Goal: Transaction & Acquisition: Download file/media

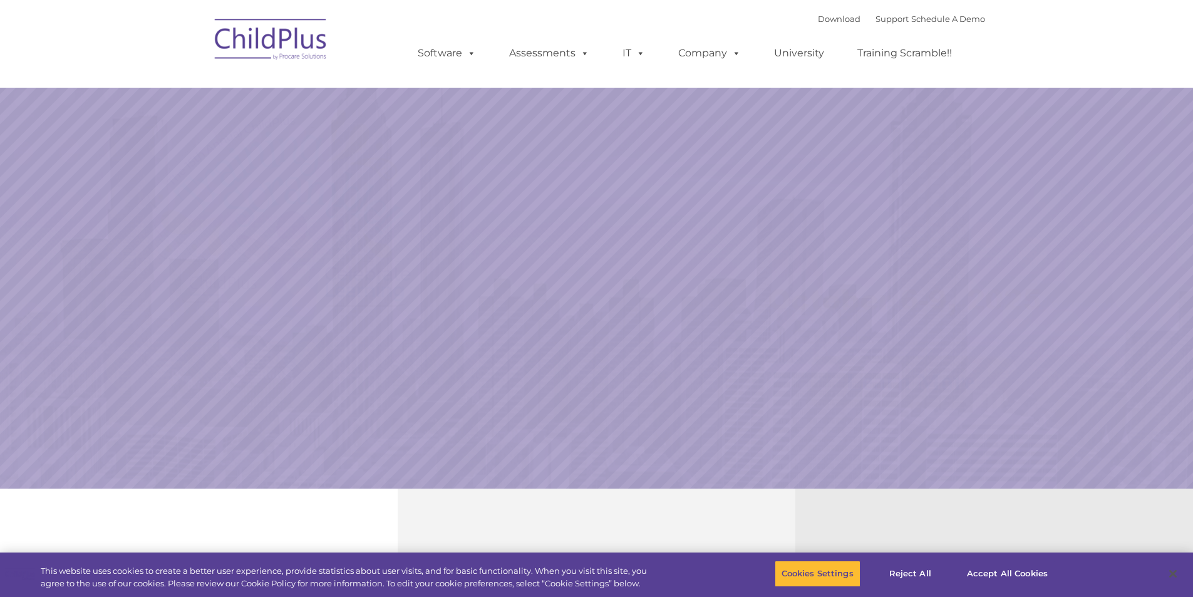
select select "MEDIUM"
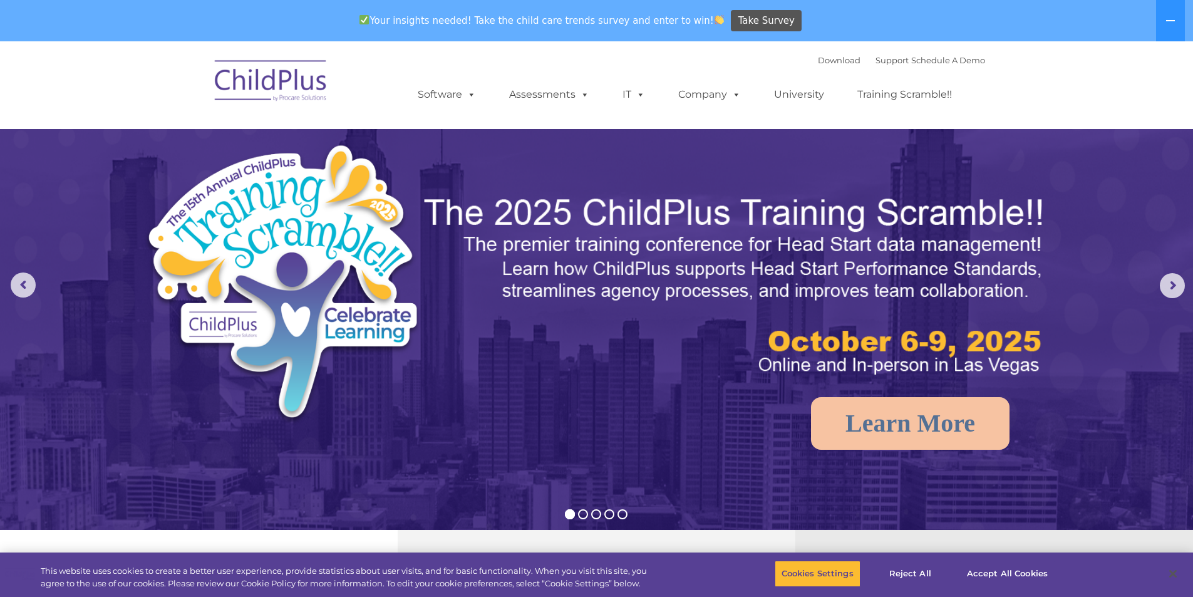
click at [537, 344] on img at bounding box center [736, 286] width 628 height 188
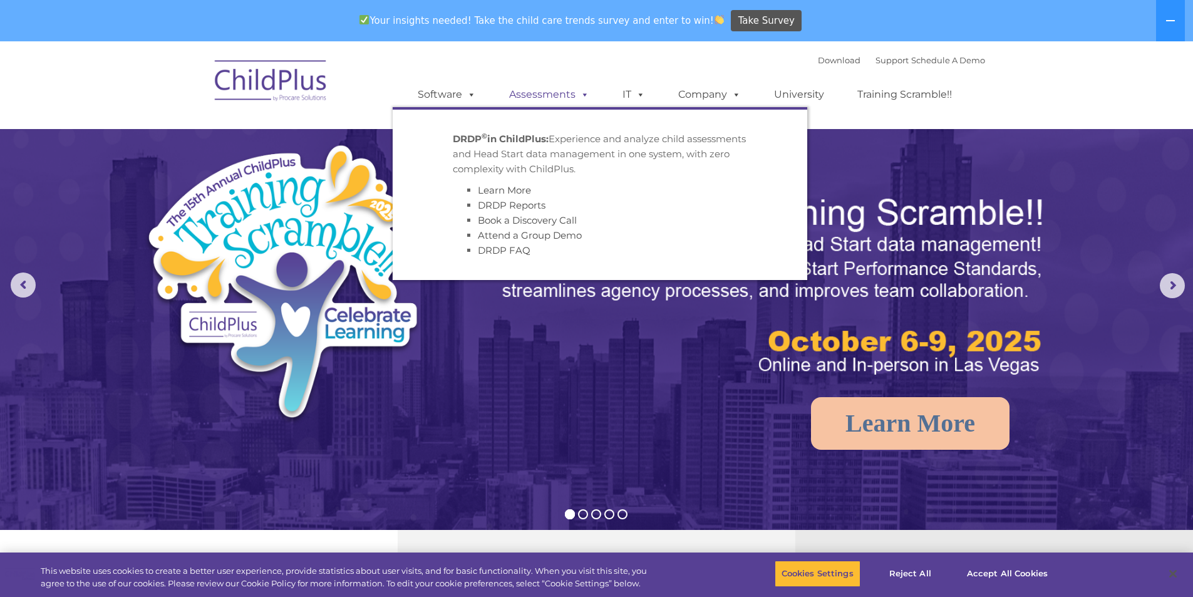
click at [576, 94] on span at bounding box center [583, 94] width 14 height 12
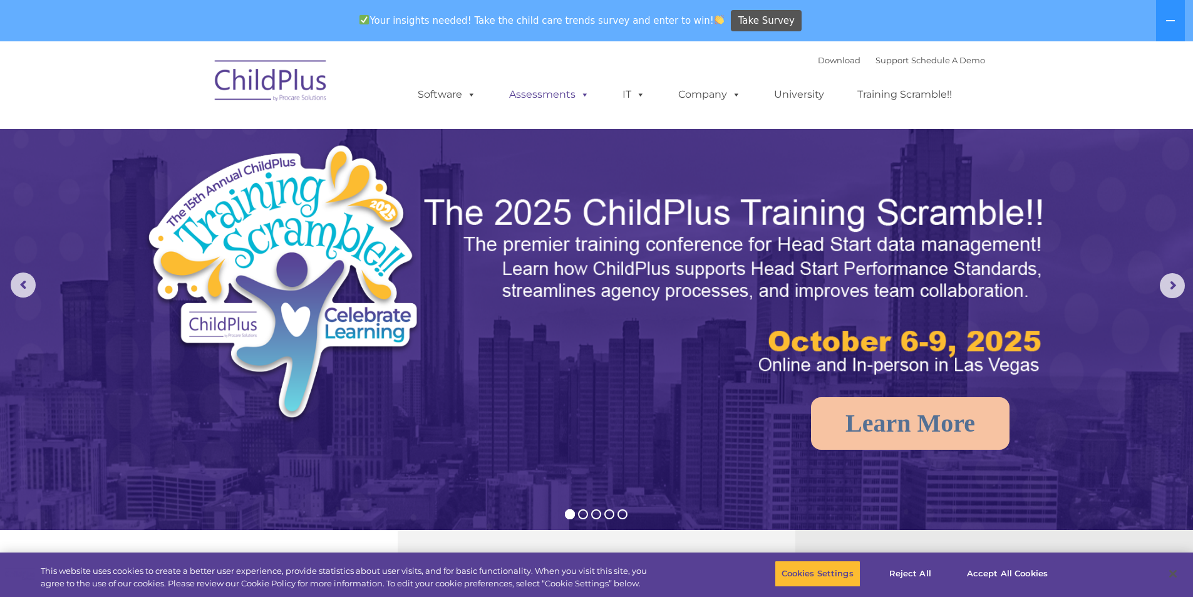
click at [576, 93] on span at bounding box center [583, 94] width 14 height 12
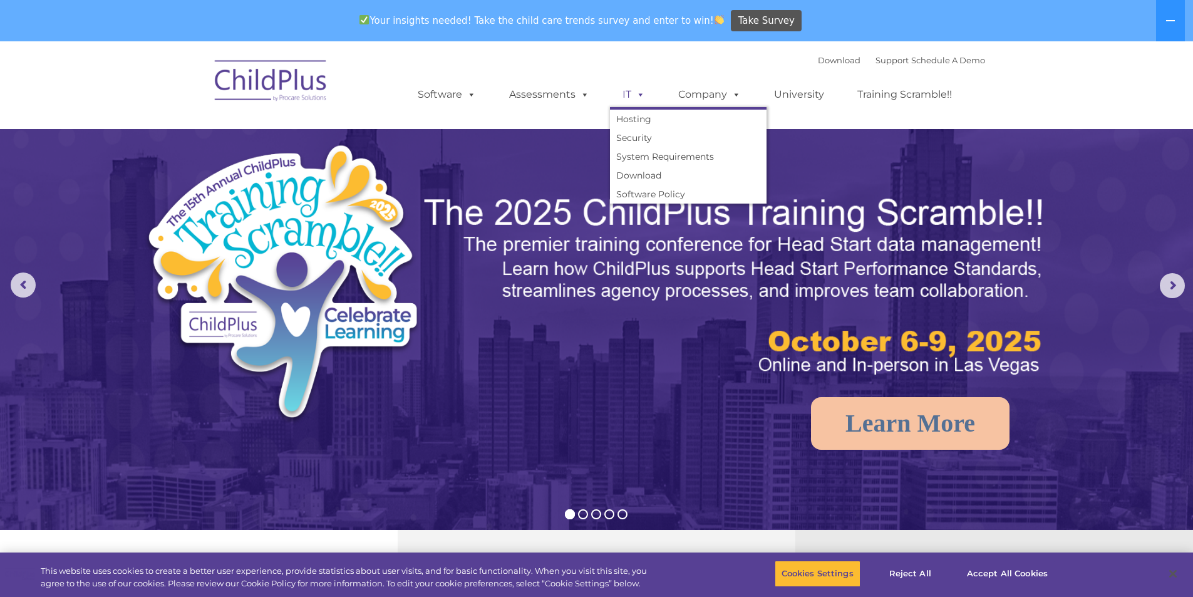
click at [647, 100] on link "IT" at bounding box center [634, 94] width 48 height 25
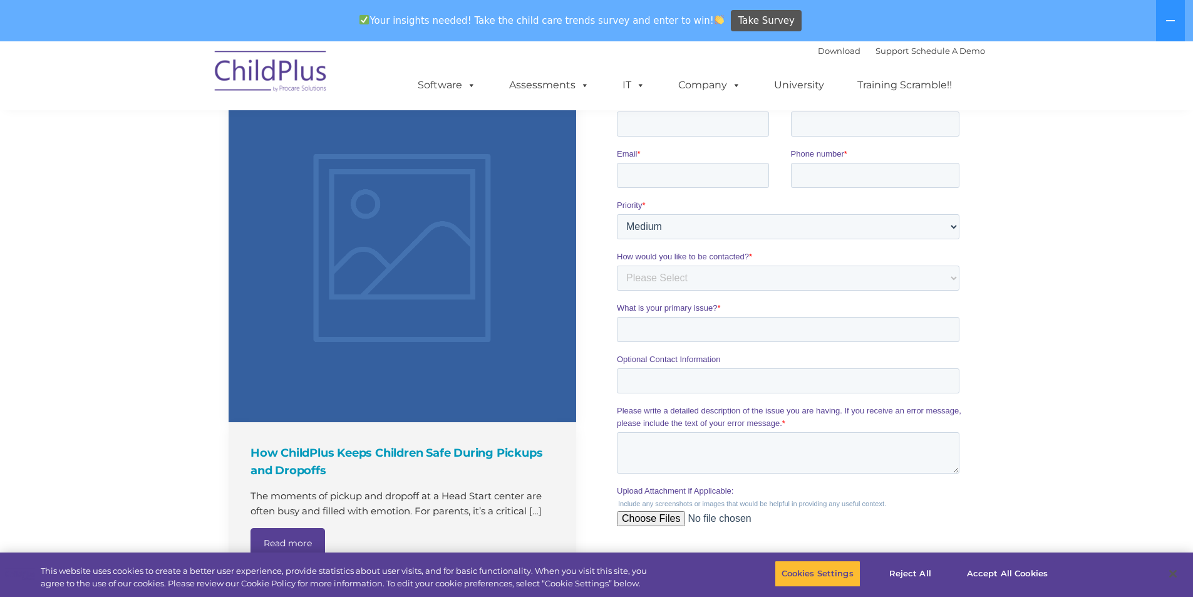
scroll to position [1259, 0]
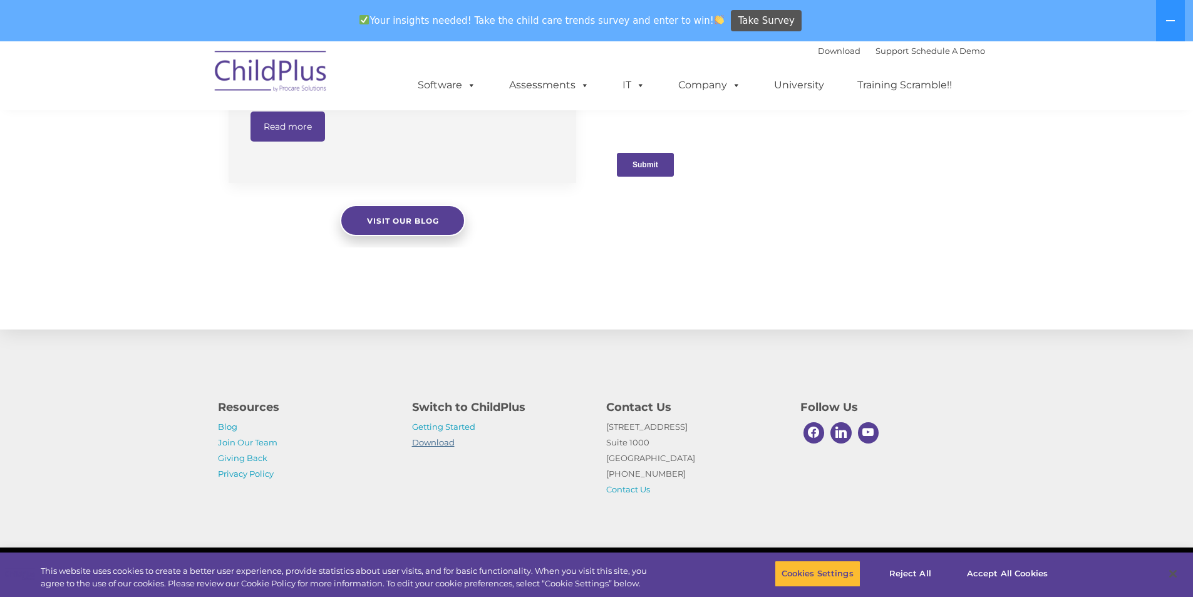
click at [437, 440] on link "Download" at bounding box center [433, 442] width 43 height 10
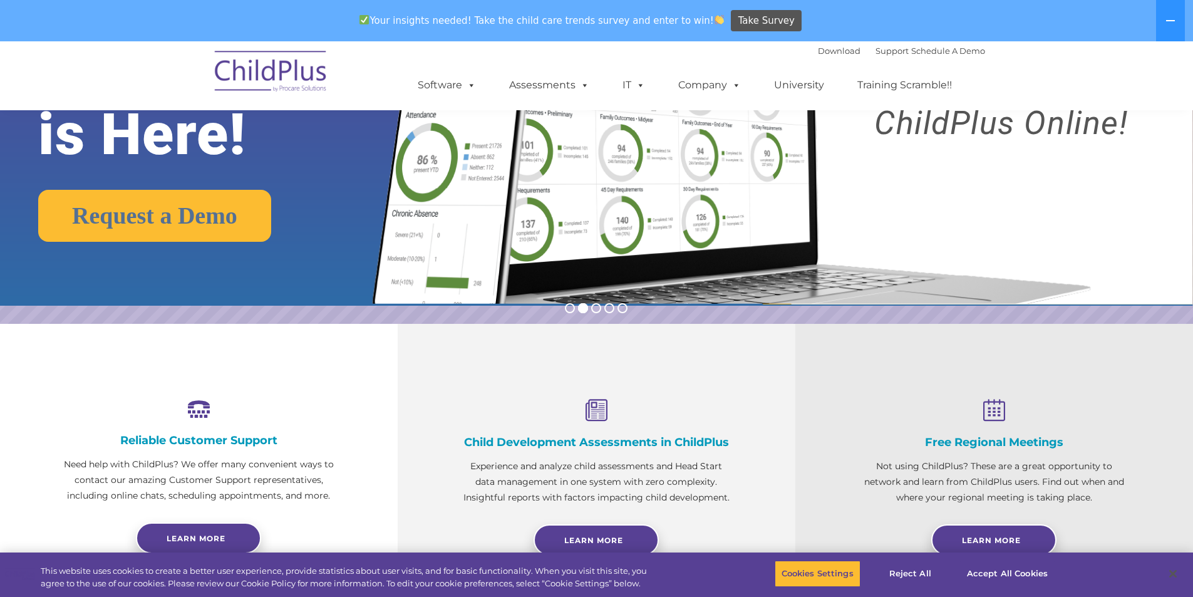
scroll to position [0, 0]
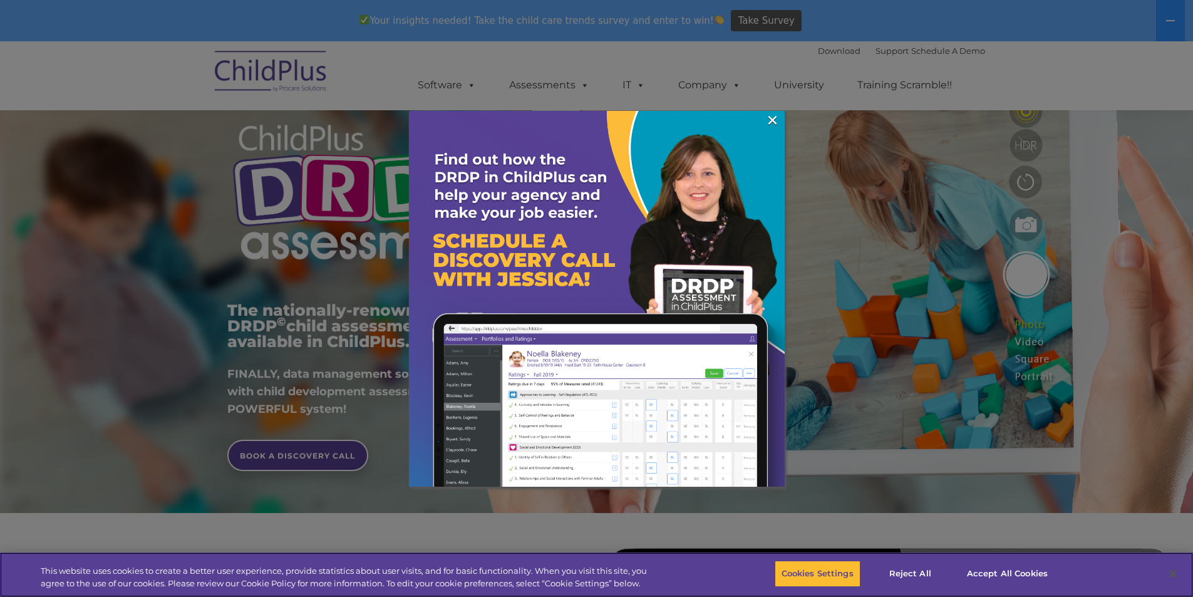
scroll to position [63, 0]
click at [775, 121] on link "×" at bounding box center [772, 120] width 14 height 13
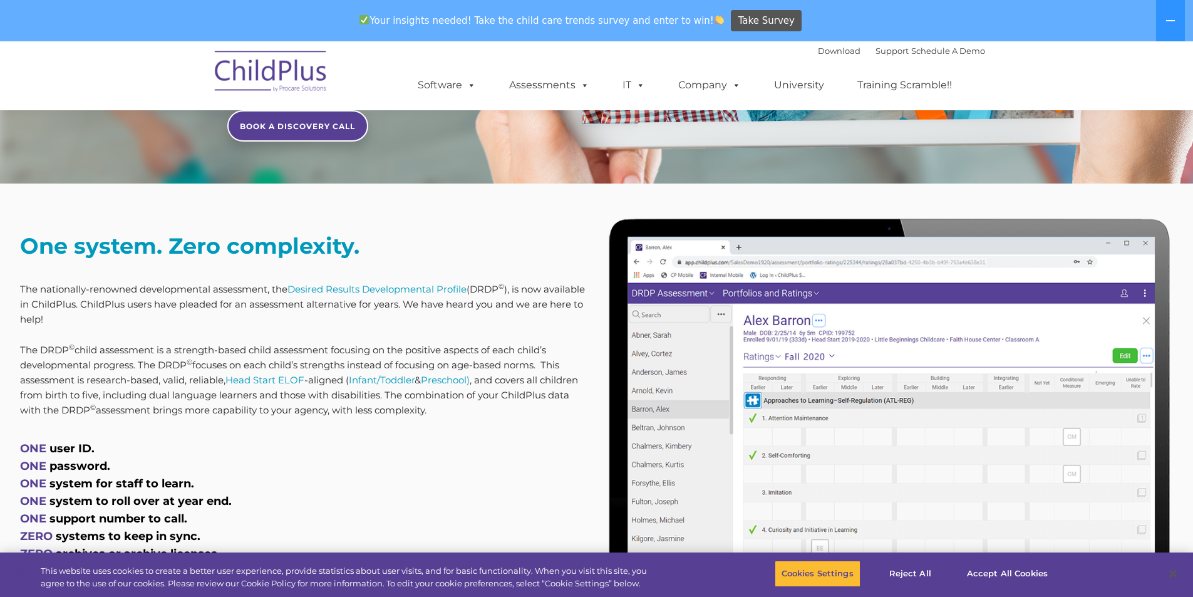
scroll to position [392, 0]
click at [836, 572] on button "Cookies Settings" at bounding box center [818, 574] width 86 height 26
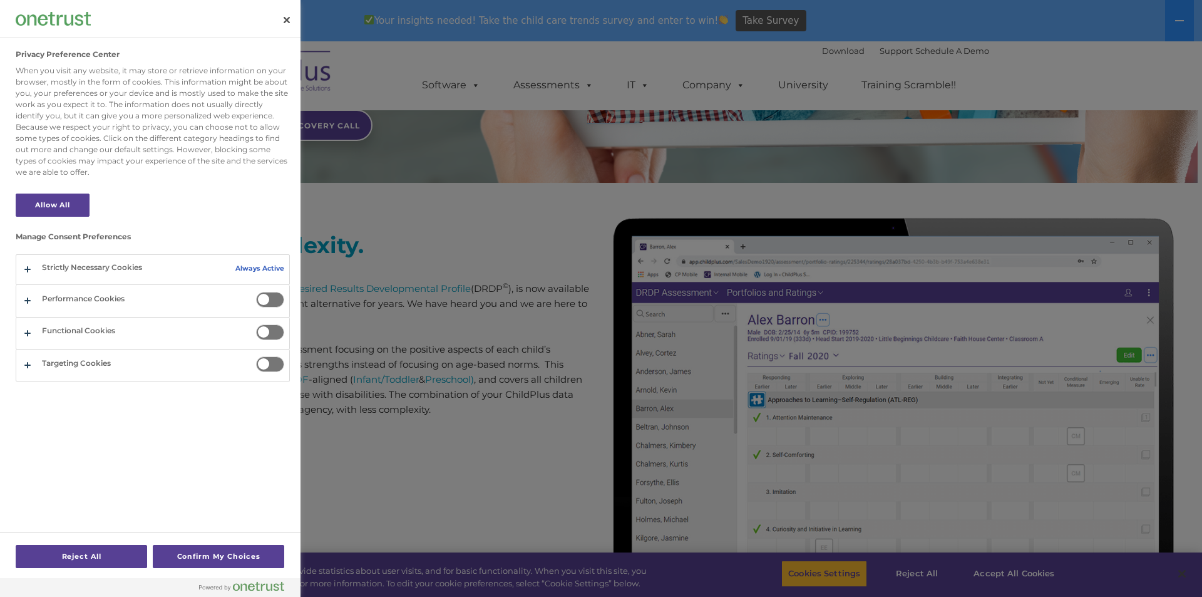
click at [750, 448] on div at bounding box center [601, 298] width 1202 height 597
click at [40, 214] on button "Allow All" at bounding box center [53, 205] width 74 height 23
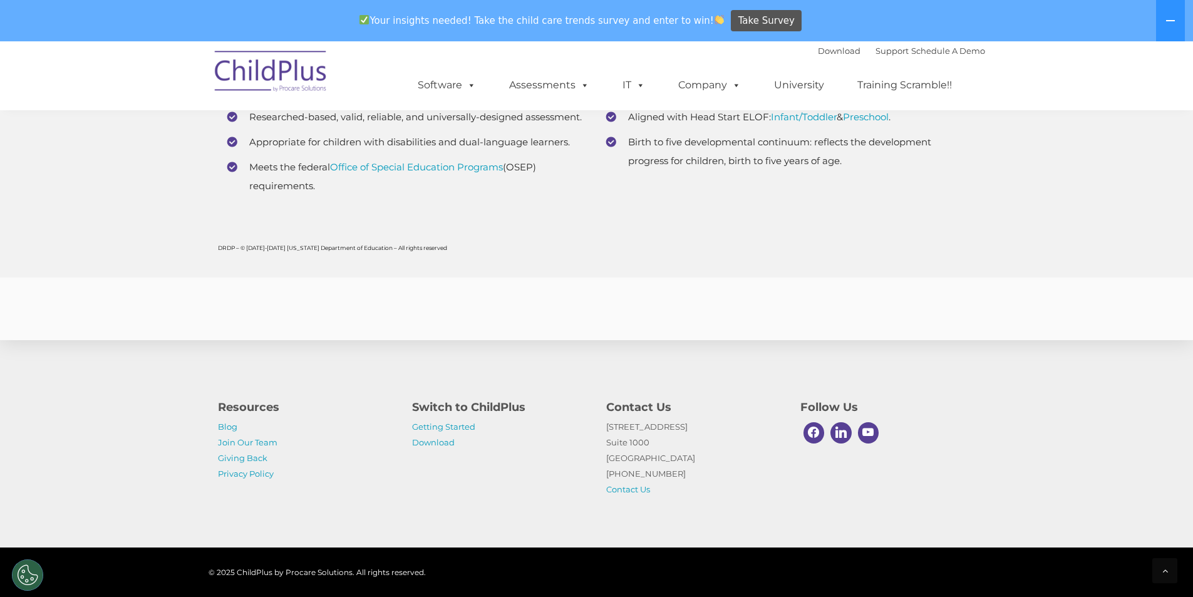
scroll to position [4937, 0]
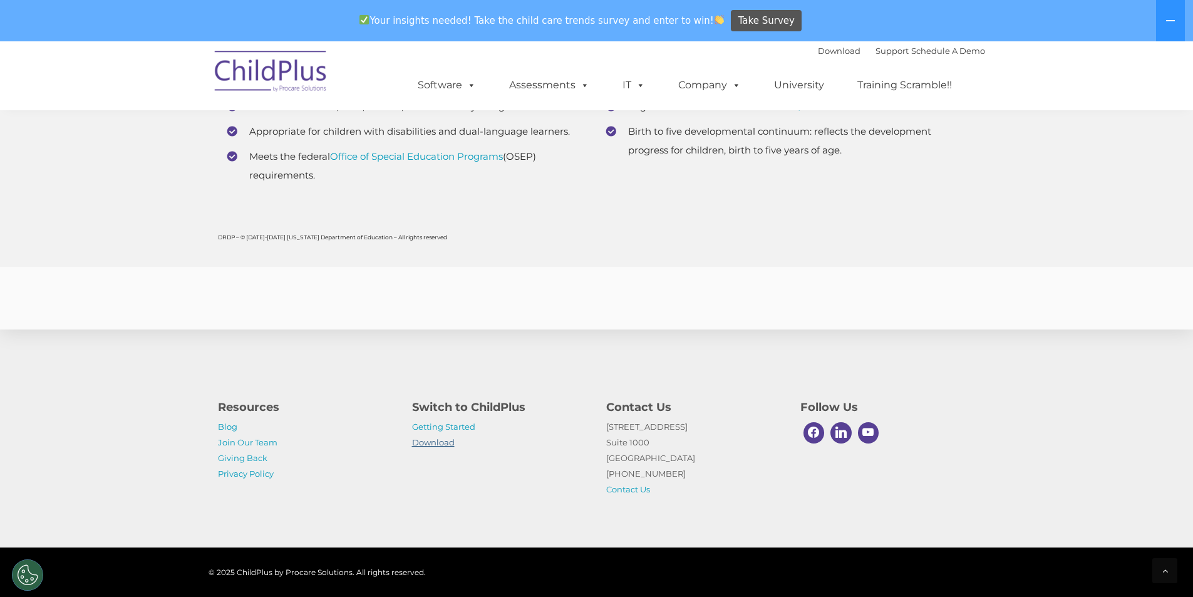
click at [427, 443] on link "Download" at bounding box center [433, 442] width 43 height 10
